Goal: Navigation & Orientation: Find specific page/section

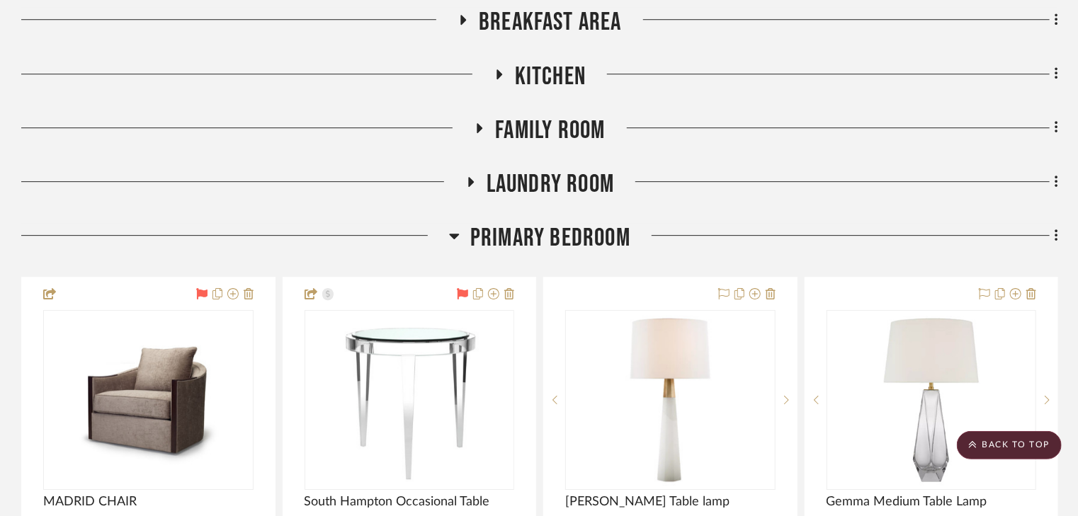
scroll to position [2097, 0]
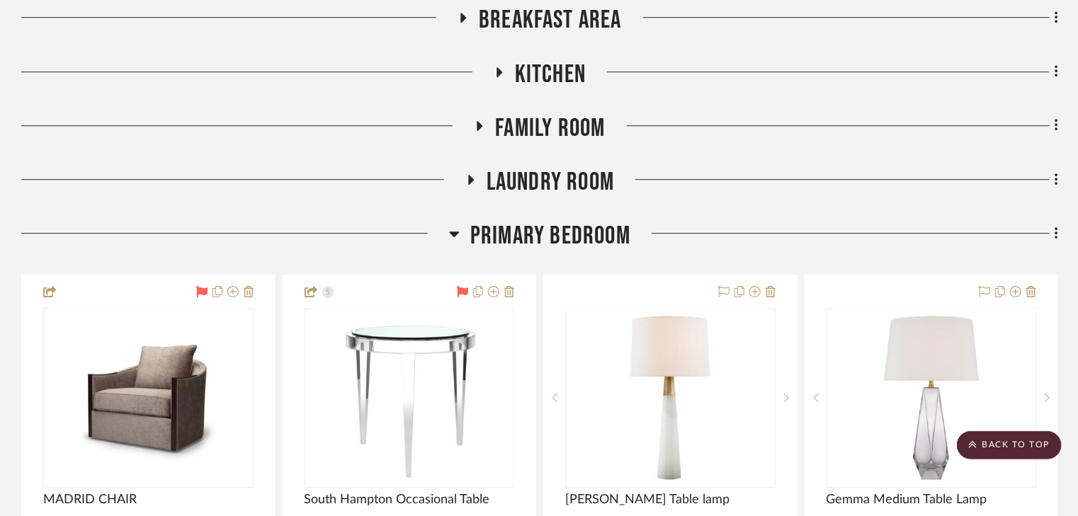
click at [453, 231] on icon at bounding box center [454, 233] width 11 height 17
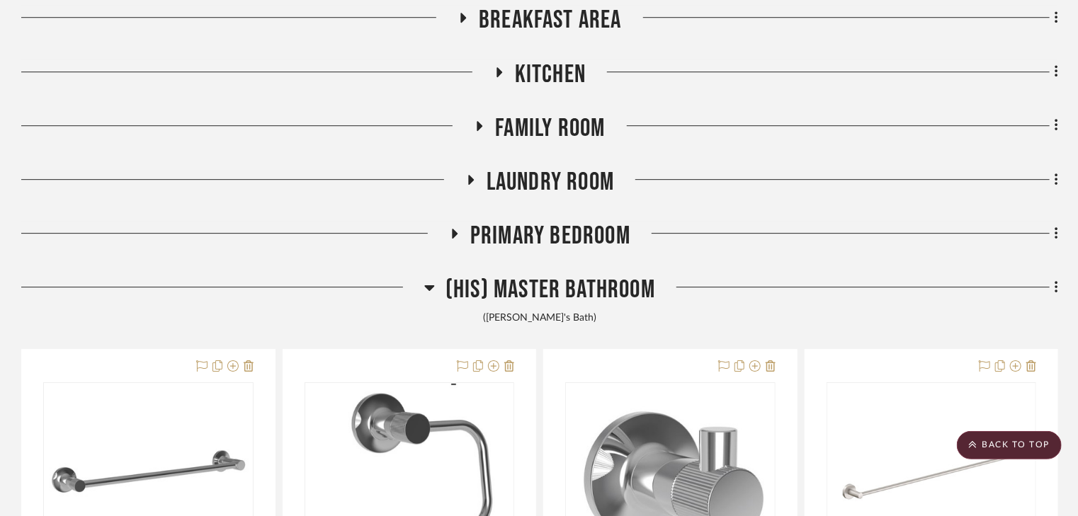
scroll to position [2324, 0]
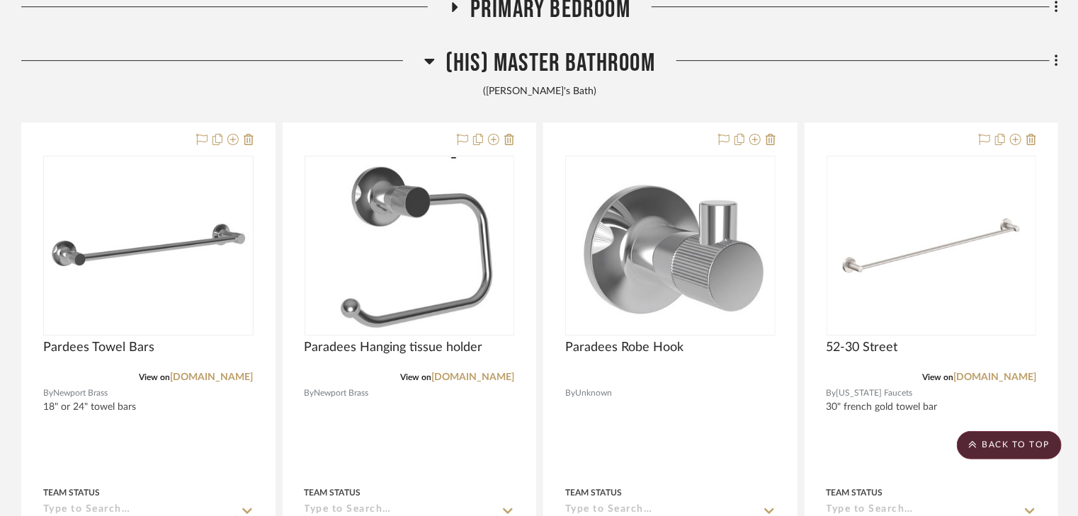
click at [428, 60] on icon at bounding box center [429, 62] width 10 height 6
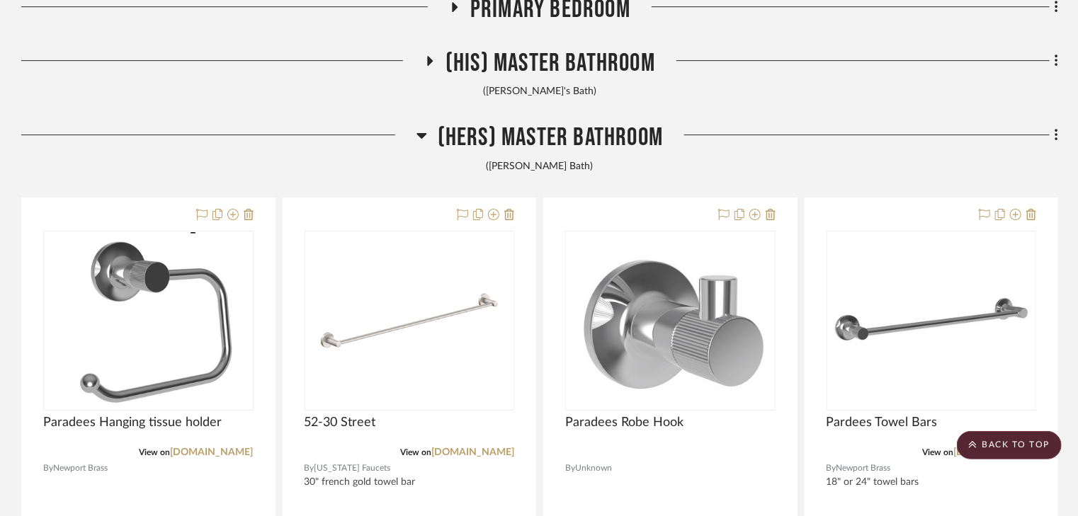
click at [423, 135] on icon at bounding box center [422, 136] width 10 height 6
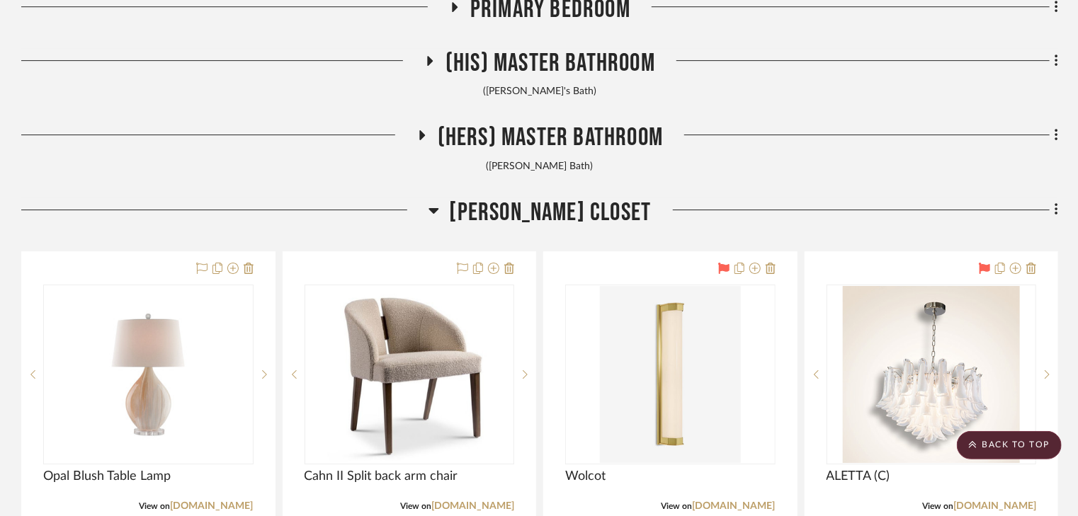
click at [439, 209] on icon at bounding box center [434, 211] width 10 height 6
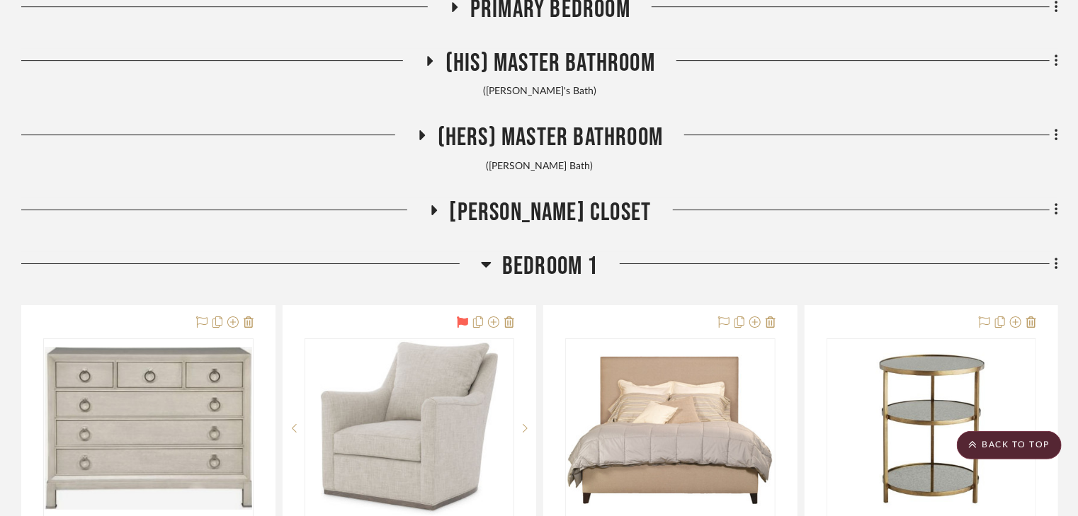
click at [486, 264] on icon at bounding box center [487, 265] width 10 height 6
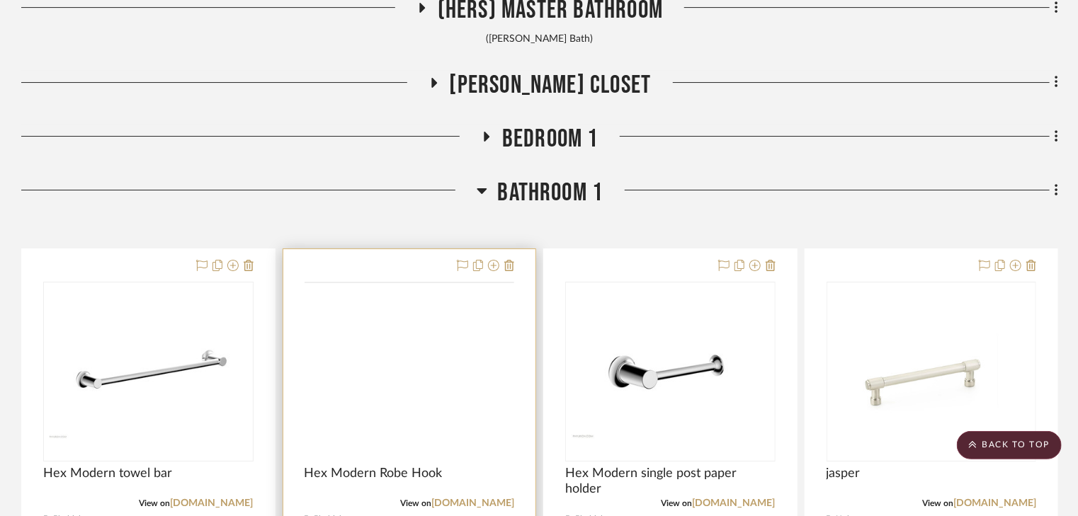
scroll to position [2494, 0]
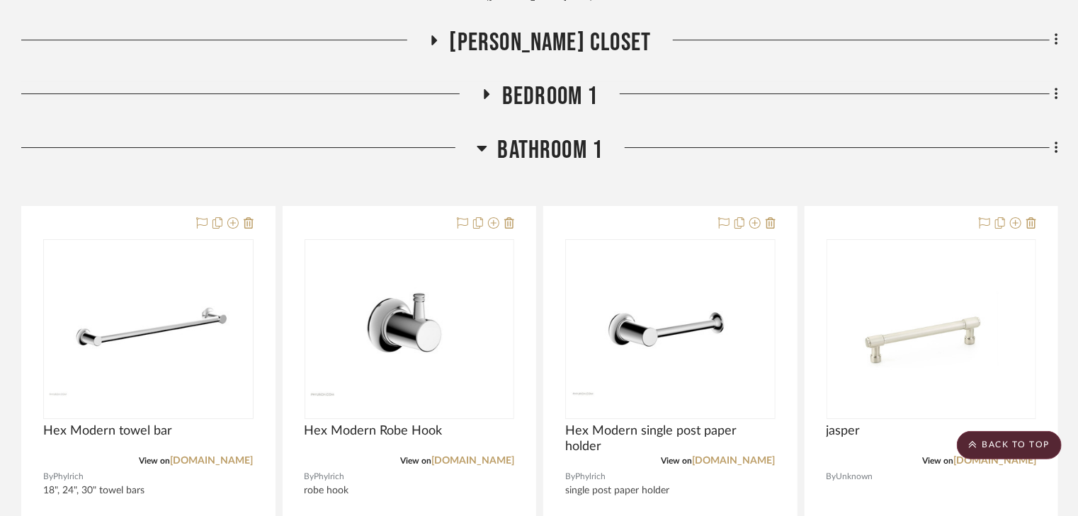
click at [480, 149] on icon at bounding box center [482, 149] width 10 height 6
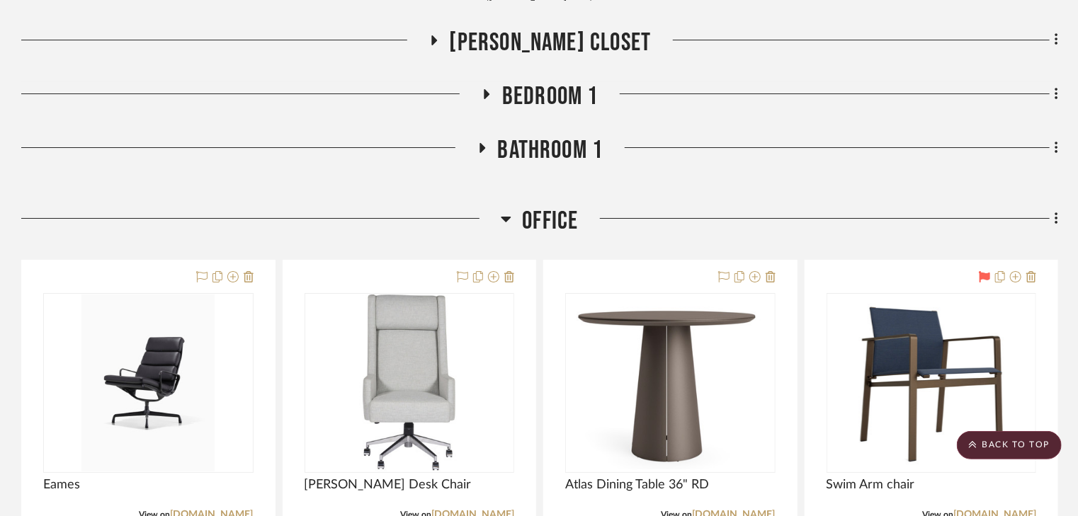
click at [506, 219] on icon at bounding box center [507, 220] width 10 height 6
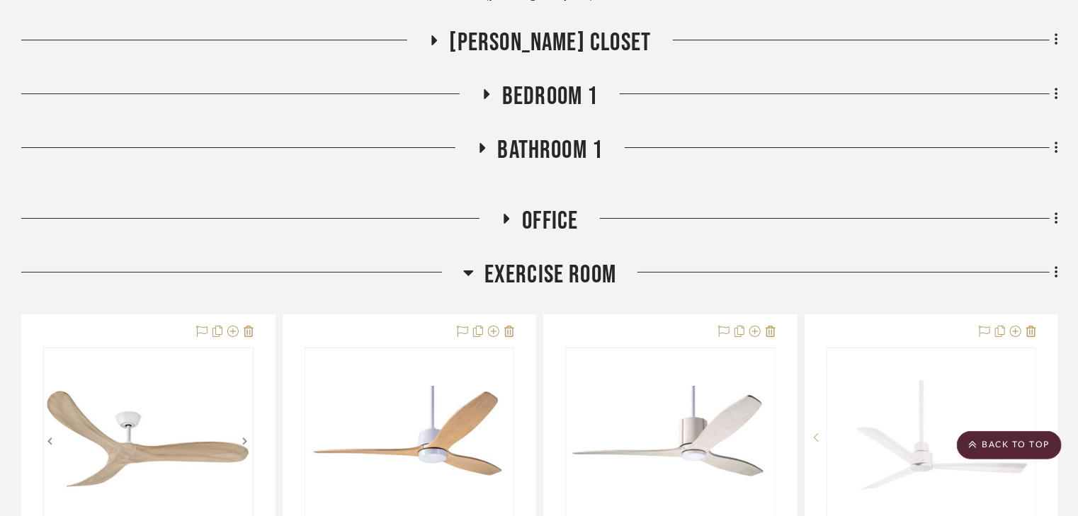
click at [470, 272] on icon at bounding box center [468, 274] width 10 height 6
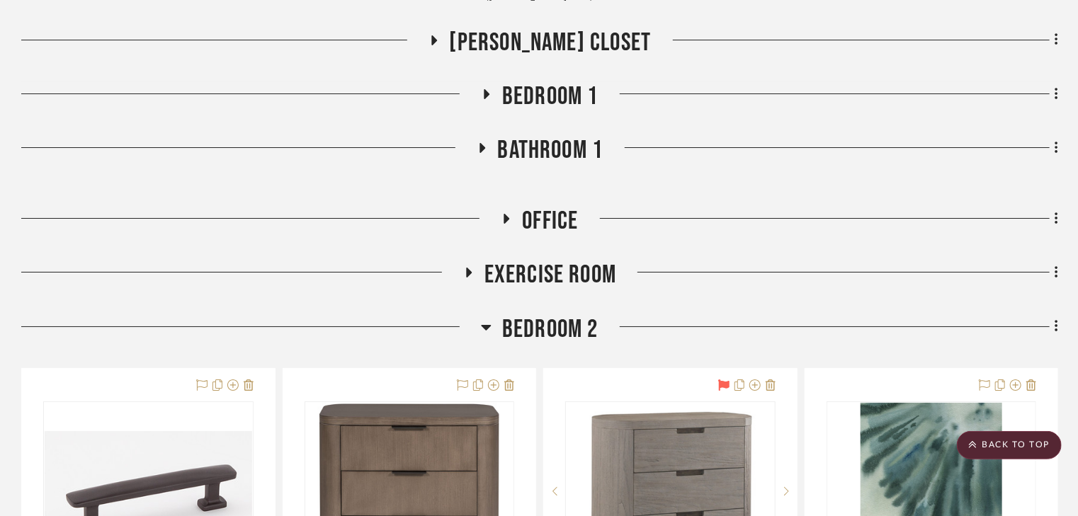
click at [487, 326] on icon at bounding box center [487, 328] width 10 height 6
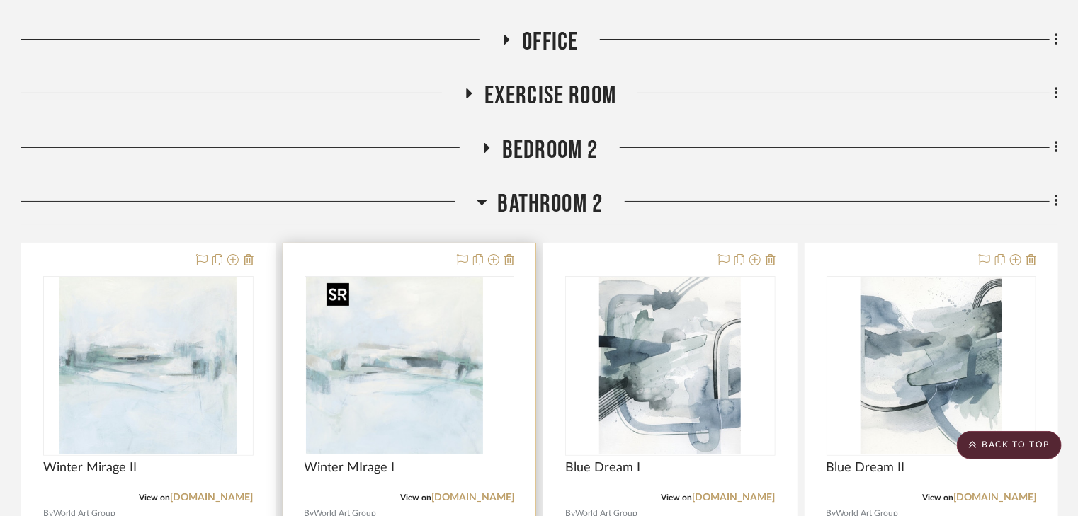
scroll to position [2720, 0]
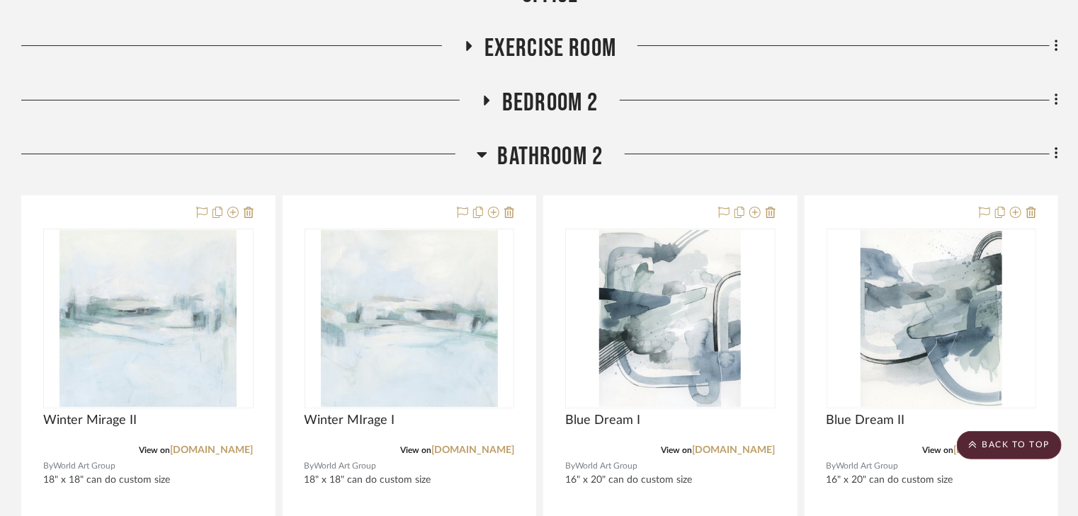
click at [482, 155] on icon at bounding box center [482, 155] width 10 height 6
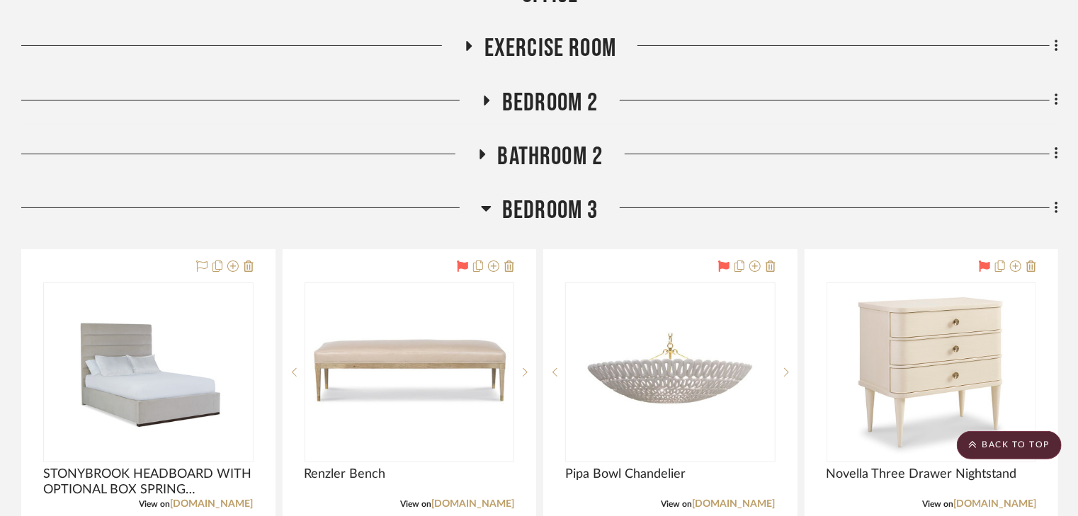
click at [483, 210] on icon at bounding box center [486, 208] width 11 height 17
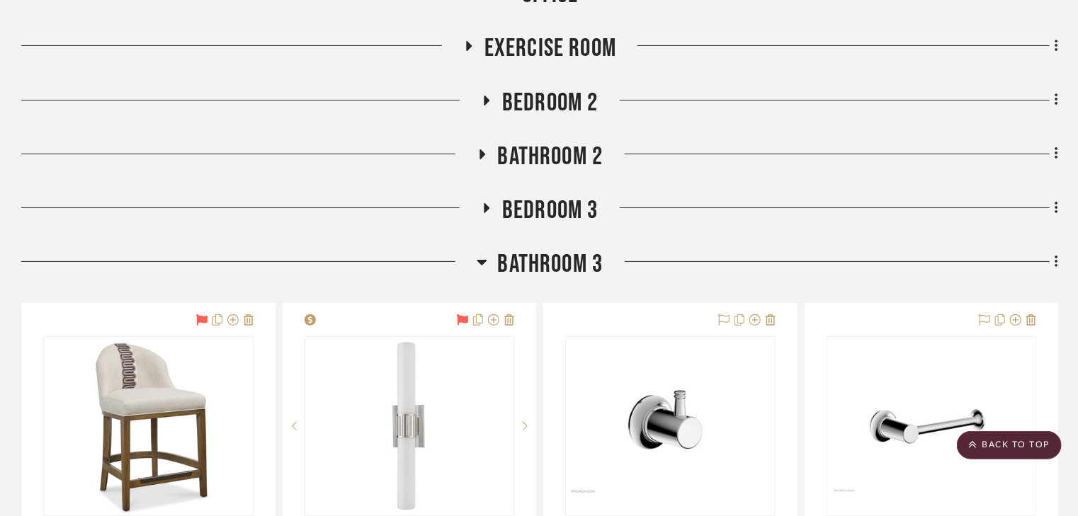
click at [480, 258] on icon at bounding box center [482, 262] width 11 height 17
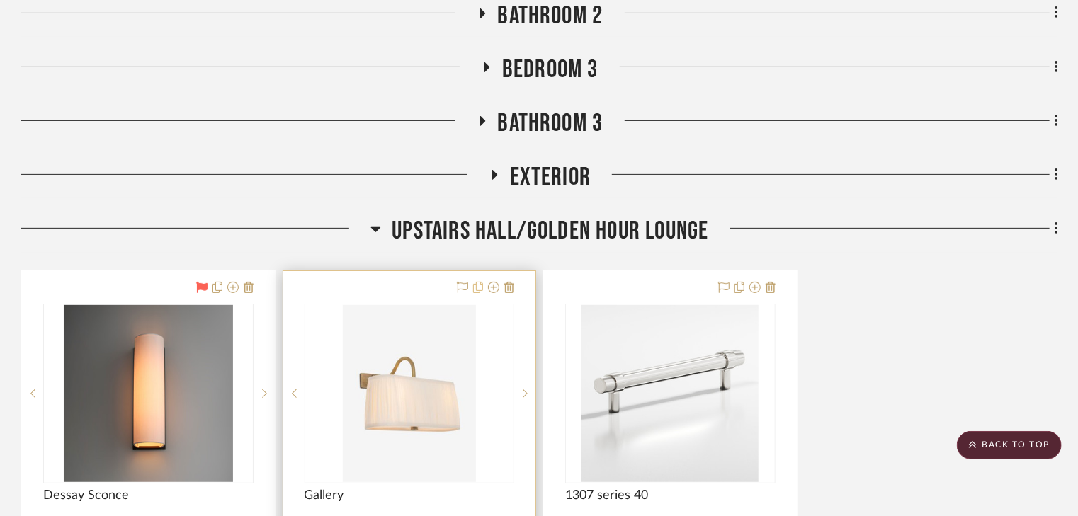
scroll to position [2890, 0]
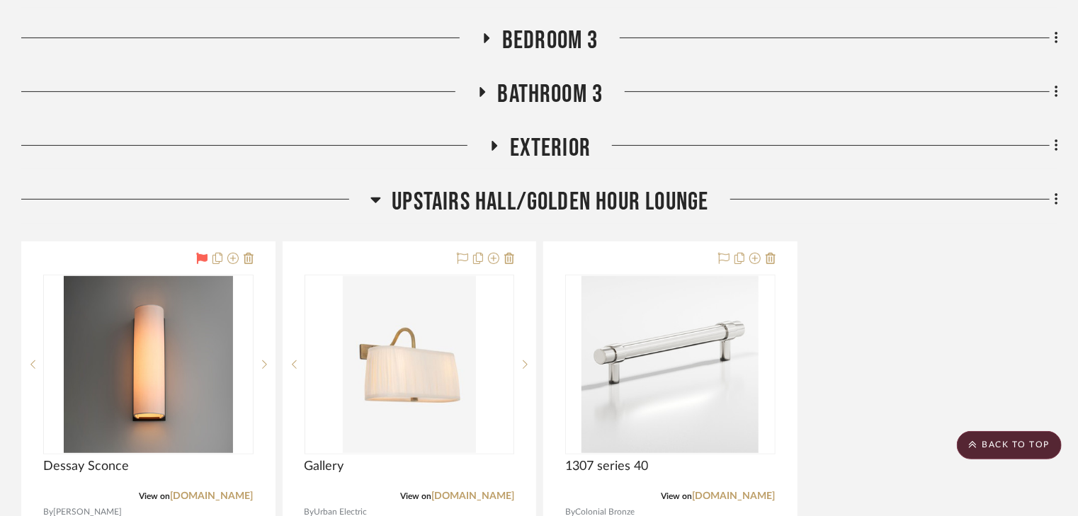
click at [373, 200] on icon at bounding box center [376, 201] width 10 height 6
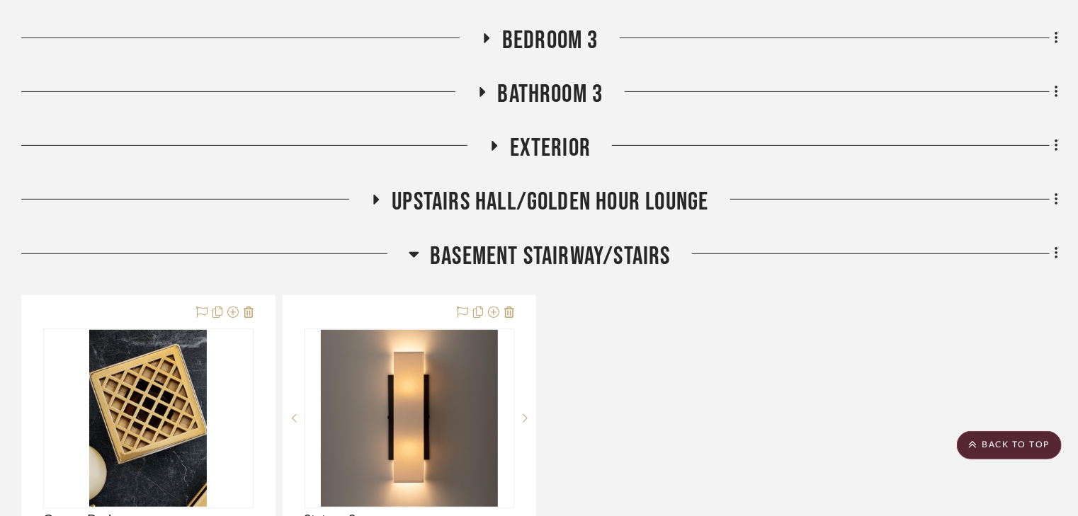
click at [409, 251] on icon at bounding box center [414, 254] width 11 height 17
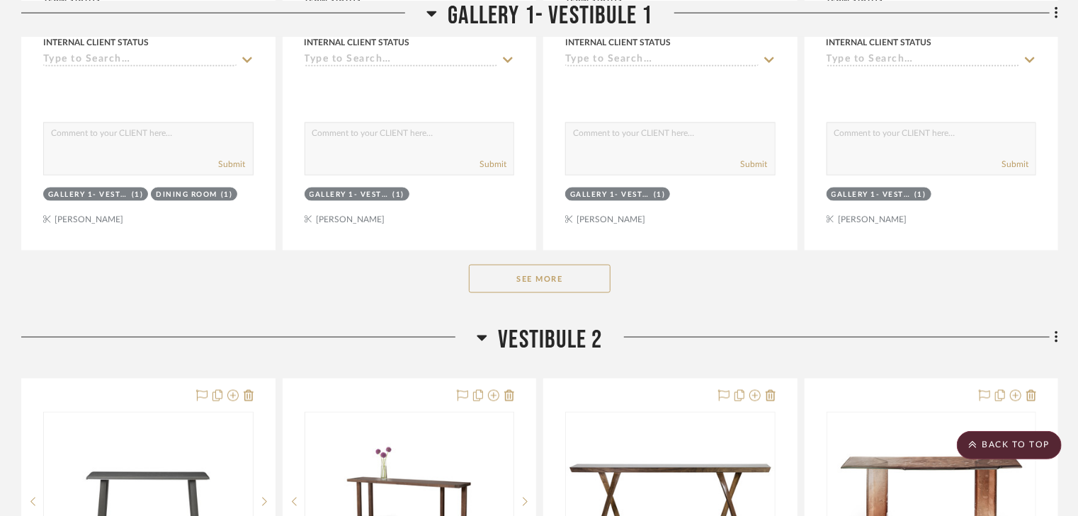
scroll to position [3627, 0]
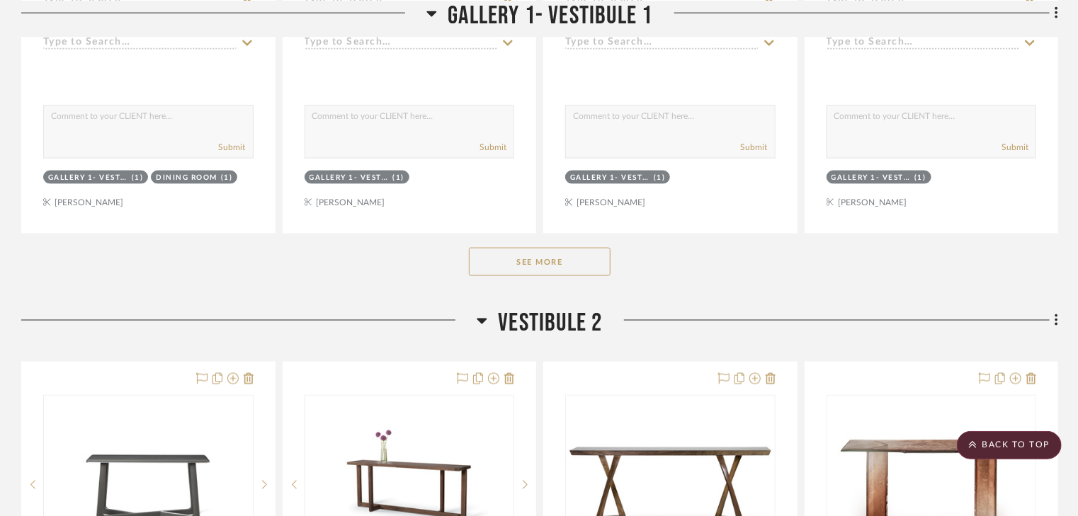
click at [522, 268] on button "See More" at bounding box center [540, 262] width 142 height 28
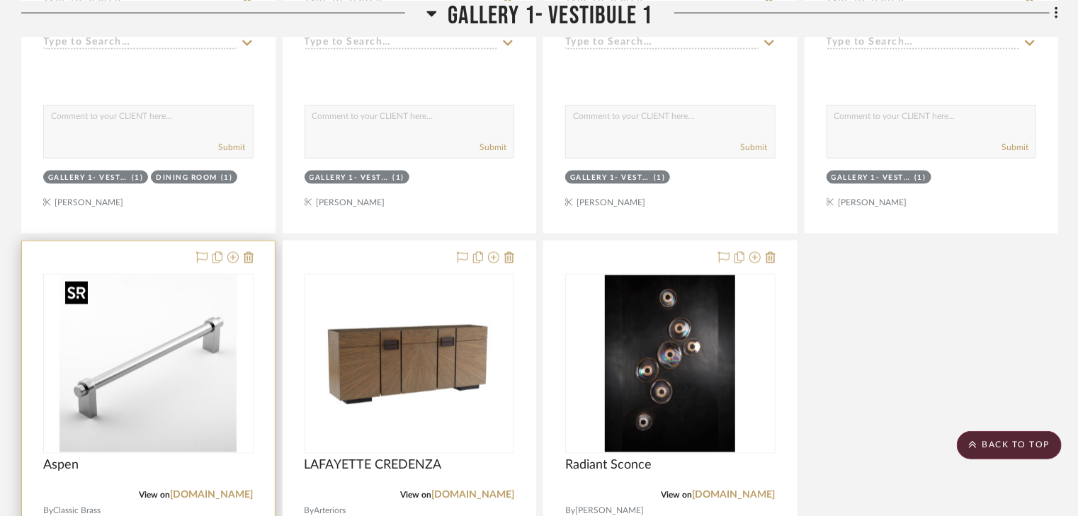
click at [108, 406] on img "0" at bounding box center [148, 364] width 177 height 177
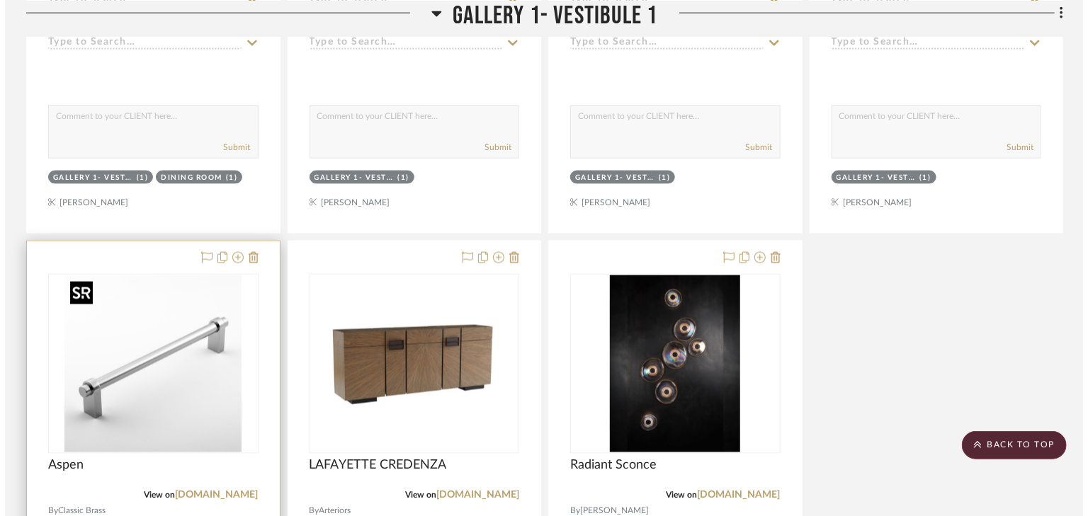
scroll to position [0, 0]
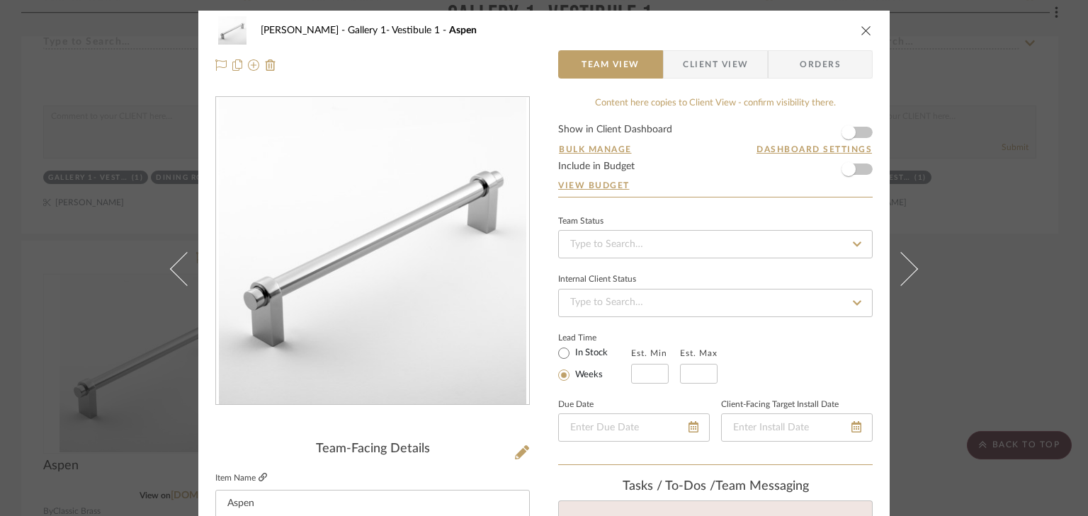
click at [259, 478] on icon at bounding box center [263, 477] width 9 height 9
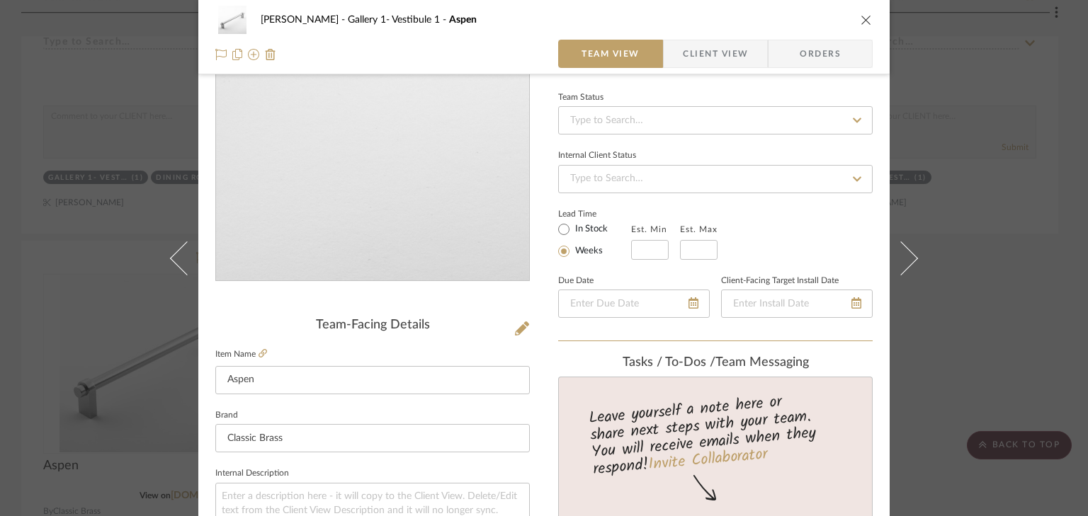
scroll to position [170, 0]
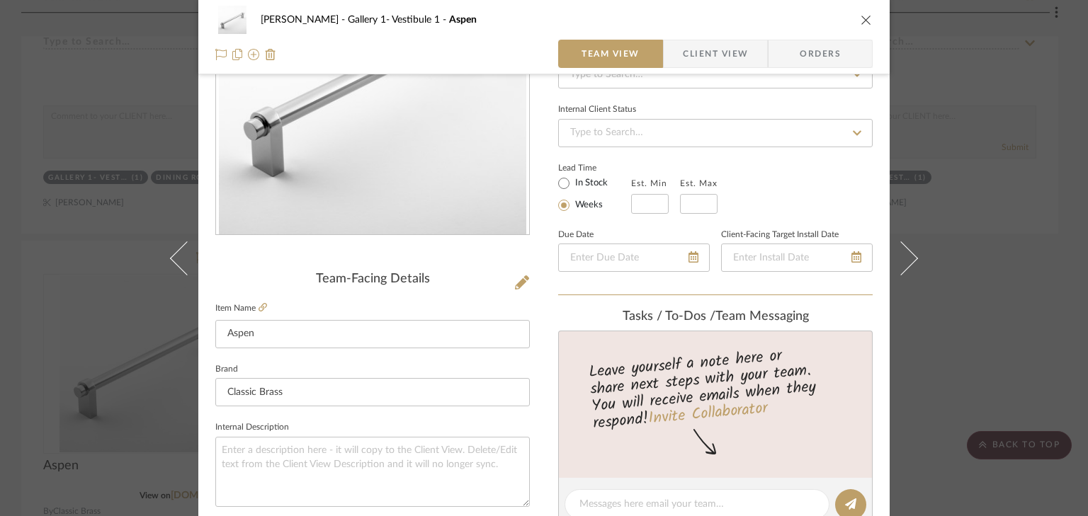
click at [861, 17] on icon "close" at bounding box center [866, 19] width 11 height 11
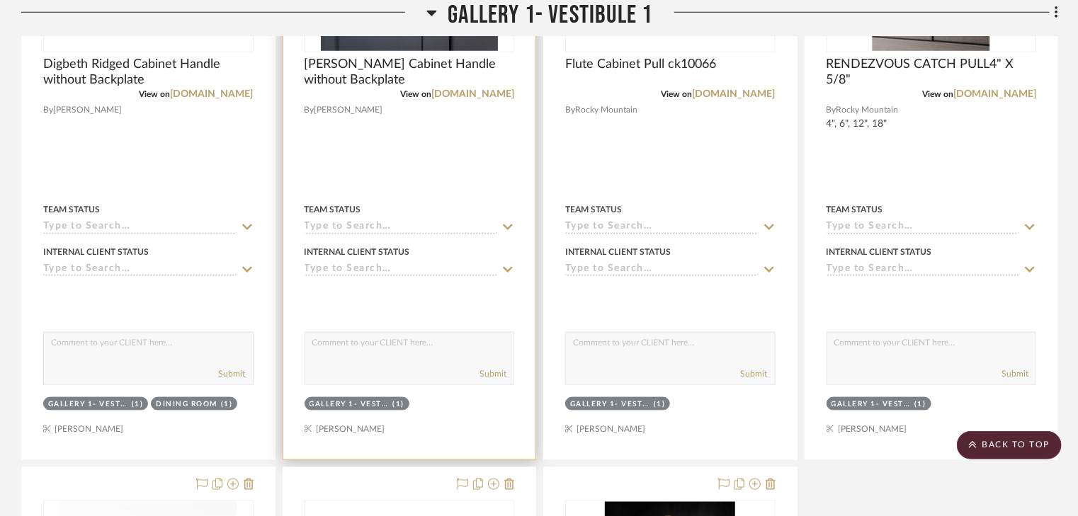
scroll to position [3174, 0]
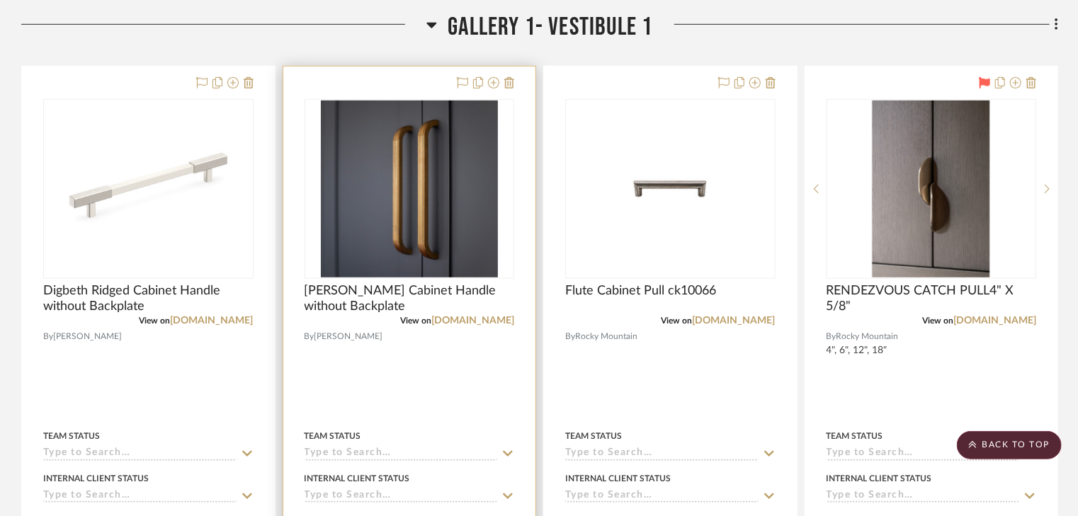
click at [400, 205] on img "0" at bounding box center [409, 189] width 177 height 177
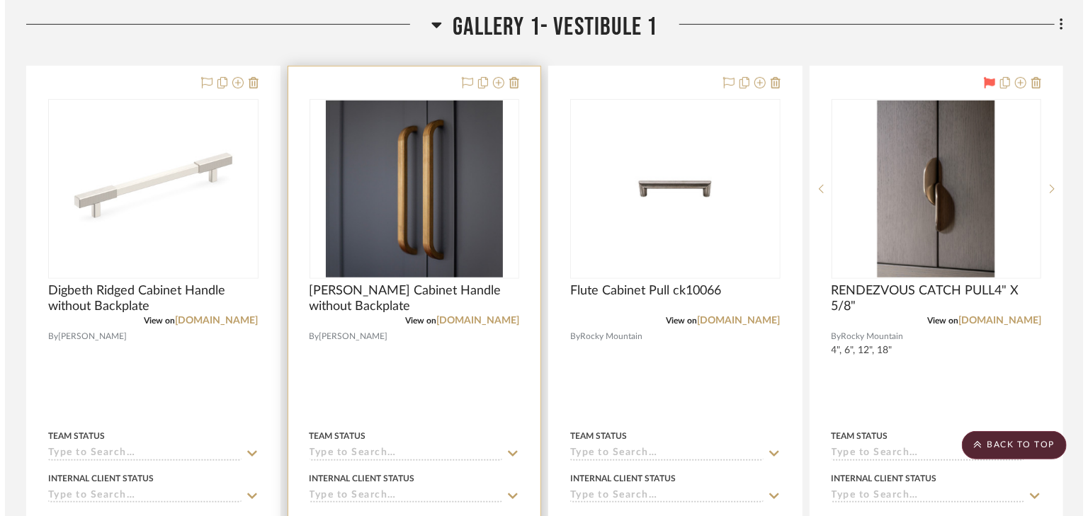
scroll to position [0, 0]
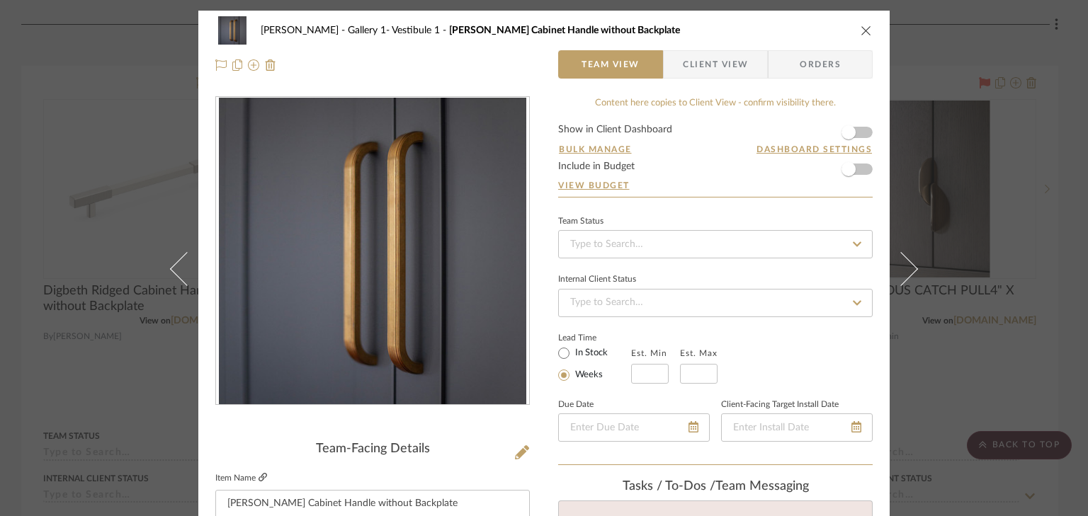
click at [259, 476] on icon at bounding box center [263, 477] width 9 height 9
click at [863, 31] on icon "close" at bounding box center [866, 30] width 11 height 11
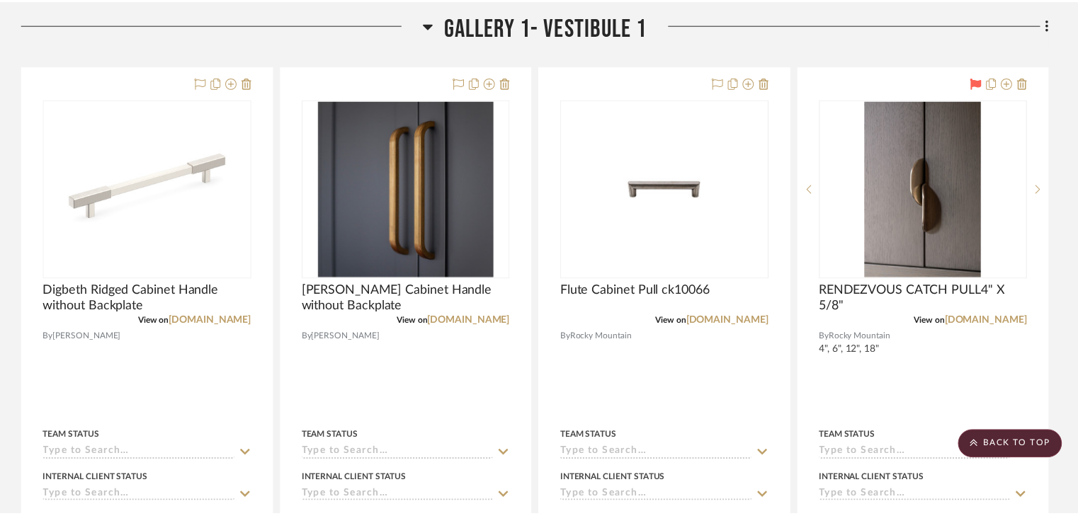
scroll to position [3174, 0]
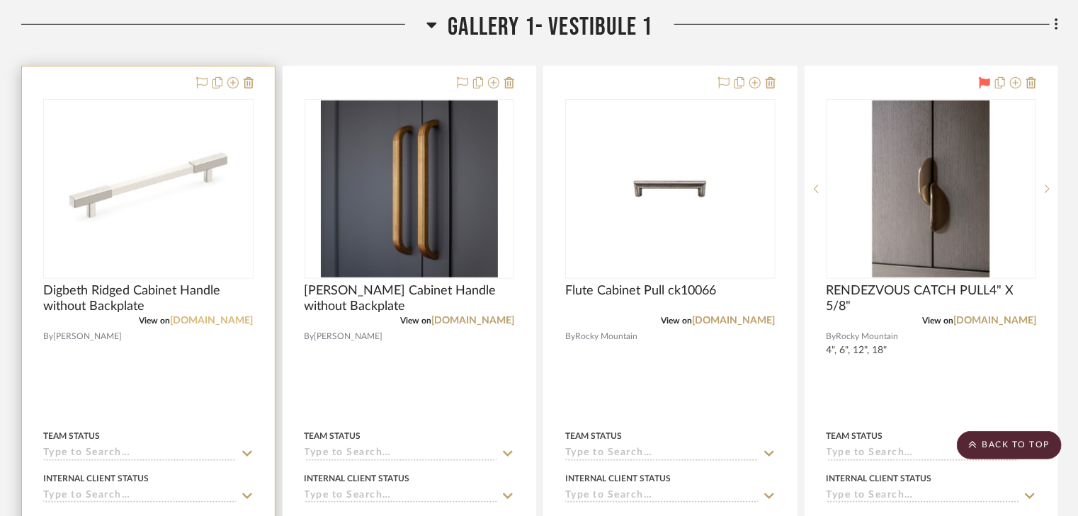
click at [191, 323] on link "[DOMAIN_NAME]" at bounding box center [212, 321] width 83 height 10
